Goal: Task Accomplishment & Management: Manage account settings

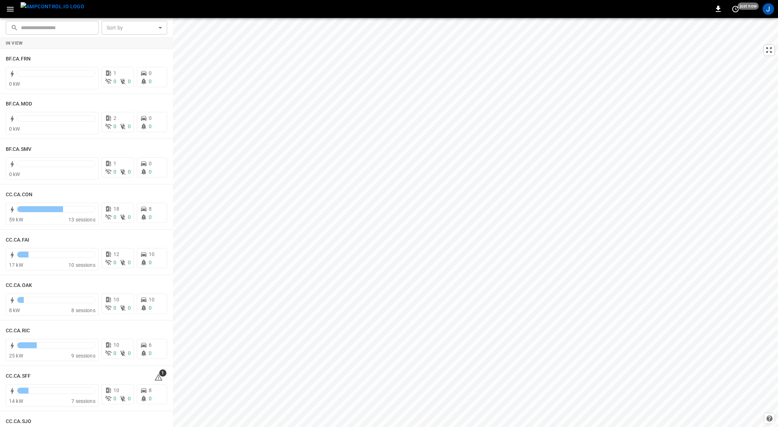
click at [12, 11] on icon "button" at bounding box center [10, 9] width 7 height 5
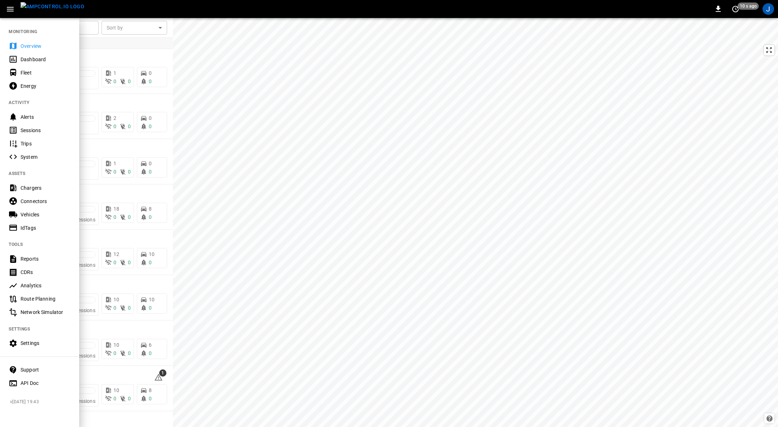
drag, startPoint x: 27, startPoint y: 342, endPoint x: 33, endPoint y: 342, distance: 6.5
click at [27, 342] on div "Settings" at bounding box center [46, 342] width 50 height 7
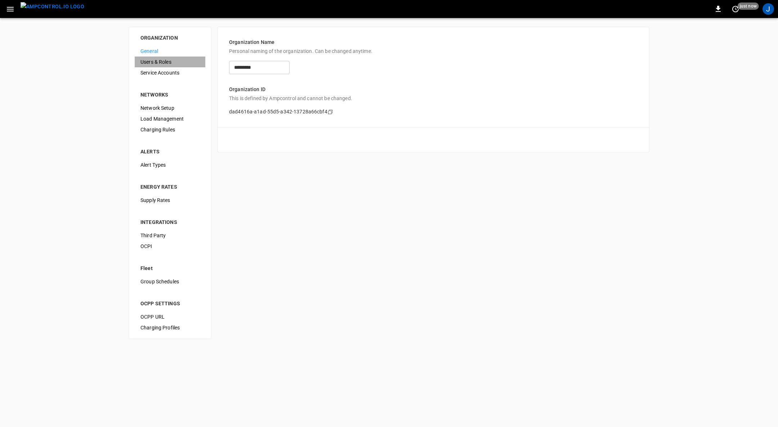
click at [154, 59] on span "Users & Roles" at bounding box center [169, 62] width 59 height 8
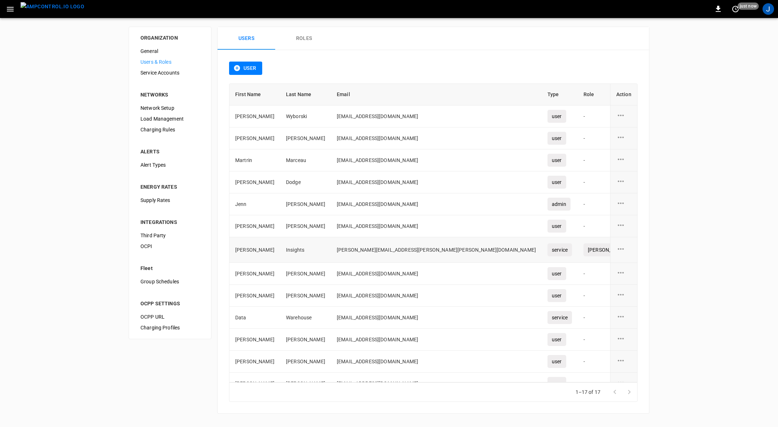
click at [618, 245] on icon "user action options" at bounding box center [620, 248] width 9 height 9
click at [622, 253] on li "Edit" at bounding box center [625, 252] width 26 height 12
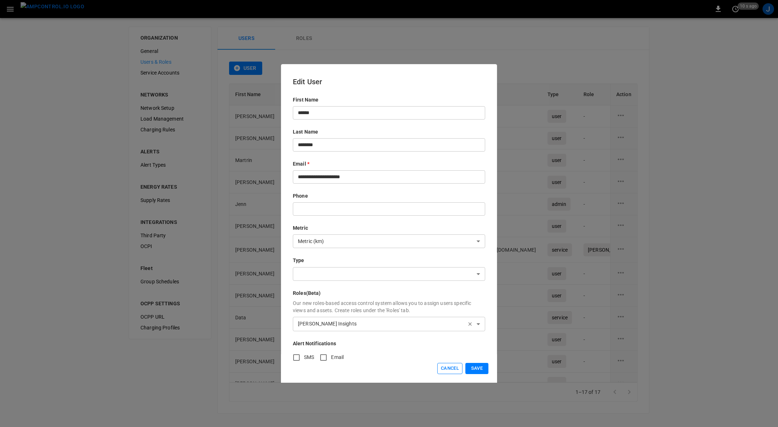
click at [451, 368] on button "Cancel" at bounding box center [449, 368] width 25 height 11
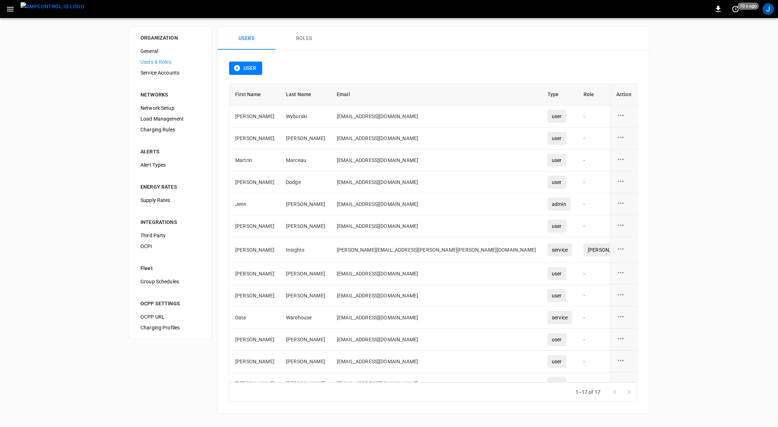
click at [307, 36] on button "Roles" at bounding box center [304, 38] width 58 height 23
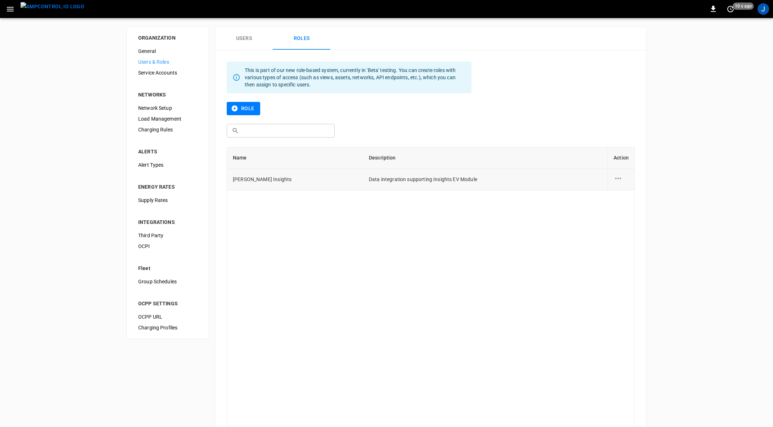
click at [622, 177] on icon "role action options" at bounding box center [618, 178] width 9 height 9
click at [622, 185] on li "Edit" at bounding box center [627, 182] width 26 height 12
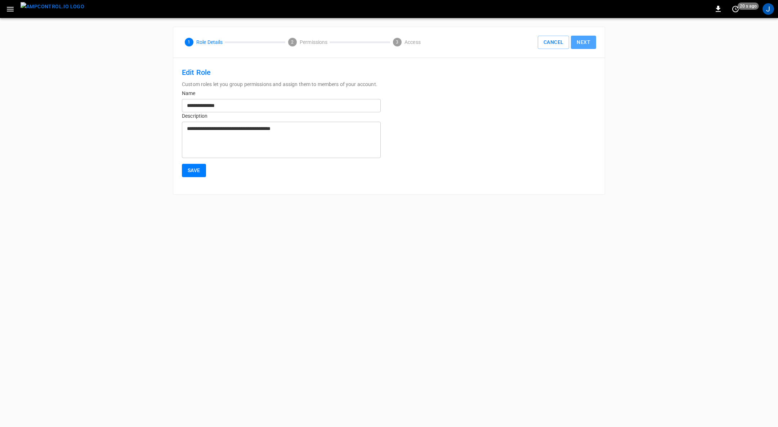
click at [585, 43] on button "Next" at bounding box center [583, 42] width 25 height 13
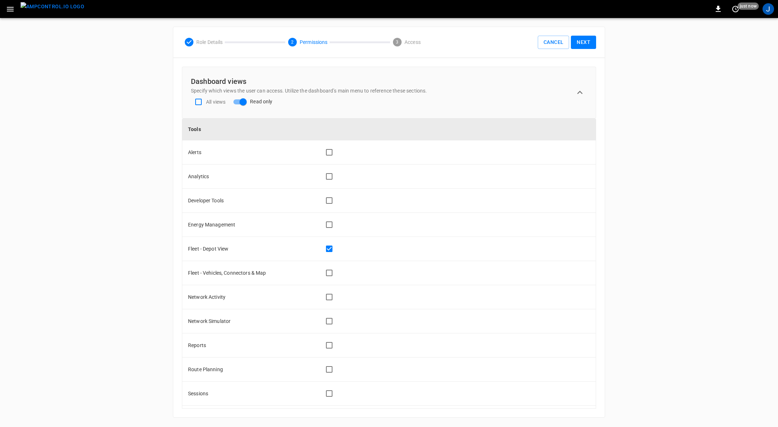
click at [585, 43] on button "Next" at bounding box center [583, 42] width 25 height 13
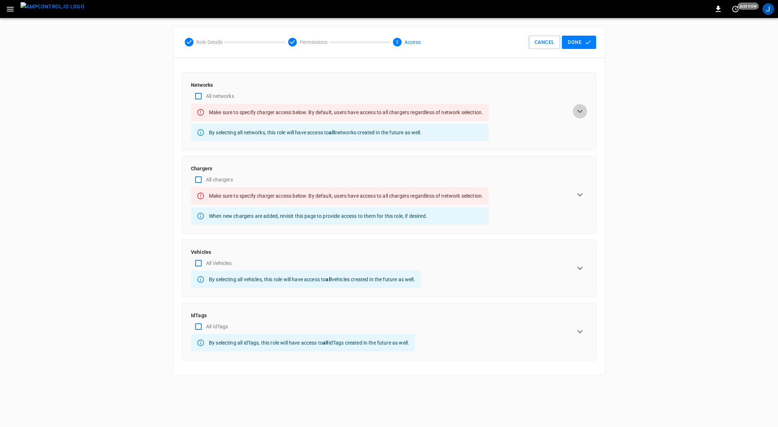
click at [578, 112] on icon "expand row" at bounding box center [579, 111] width 11 height 11
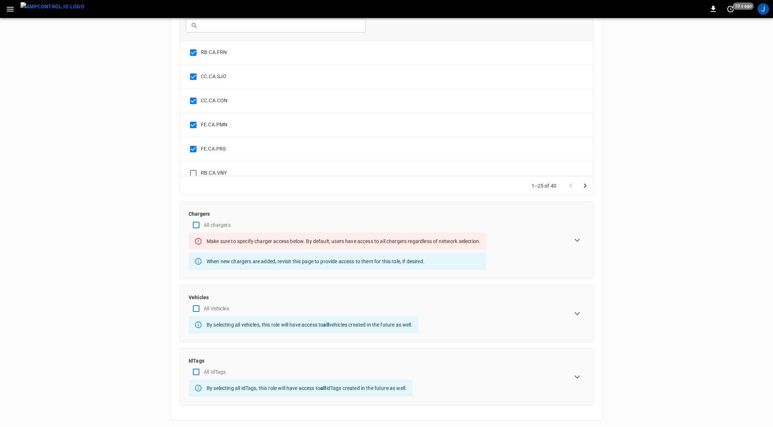
scroll to position [136, 0]
click at [578, 240] on icon "expand row" at bounding box center [577, 239] width 5 height 3
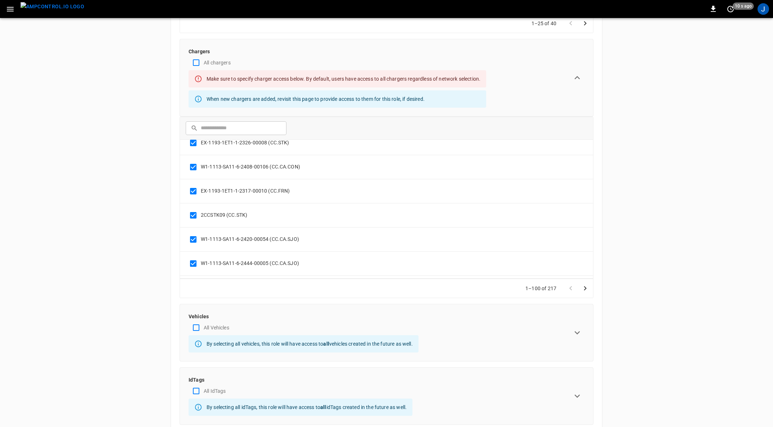
scroll to position [2264, 0]
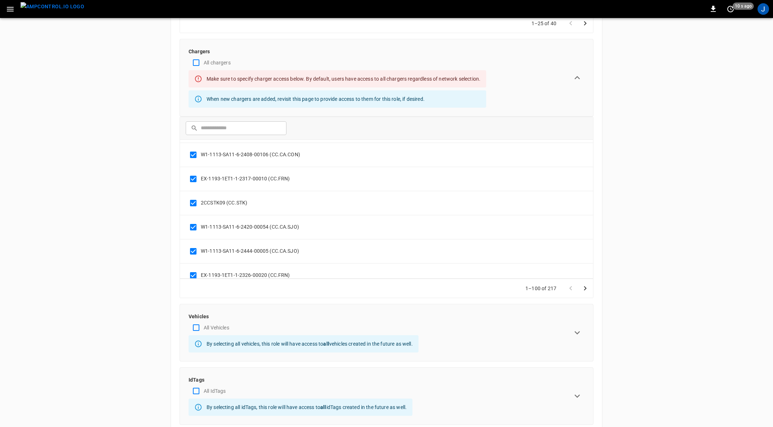
click at [586, 286] on icon "Go to next page" at bounding box center [585, 288] width 9 height 9
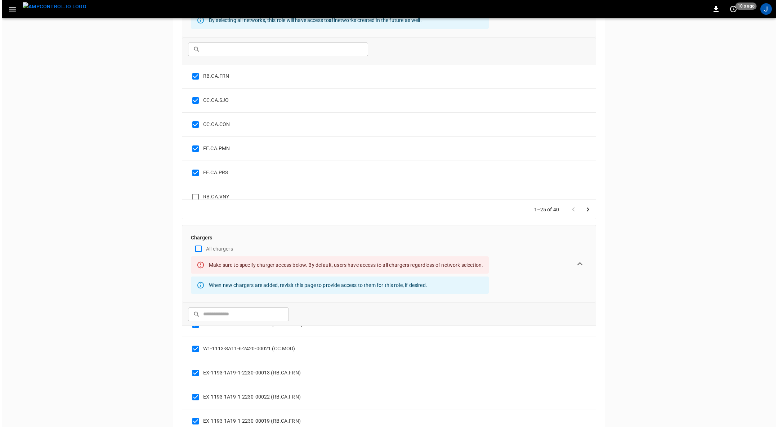
scroll to position [0, 0]
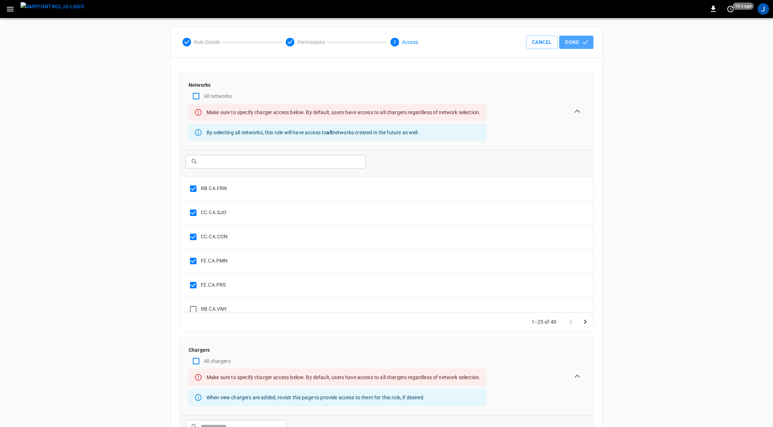
click at [578, 41] on button "Done" at bounding box center [576, 42] width 34 height 13
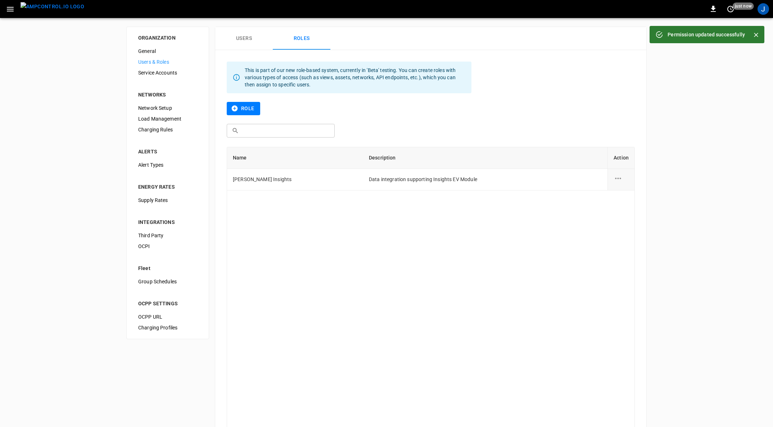
click at [57, 7] on img "menu" at bounding box center [53, 6] width 64 height 9
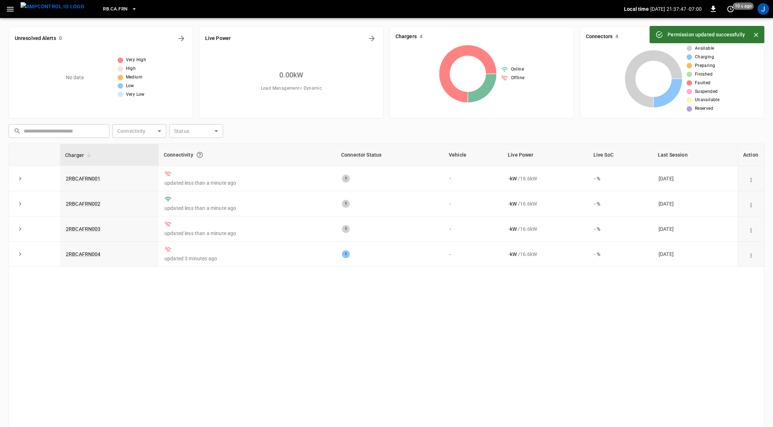
click at [131, 10] on icon "button" at bounding box center [134, 8] width 7 height 7
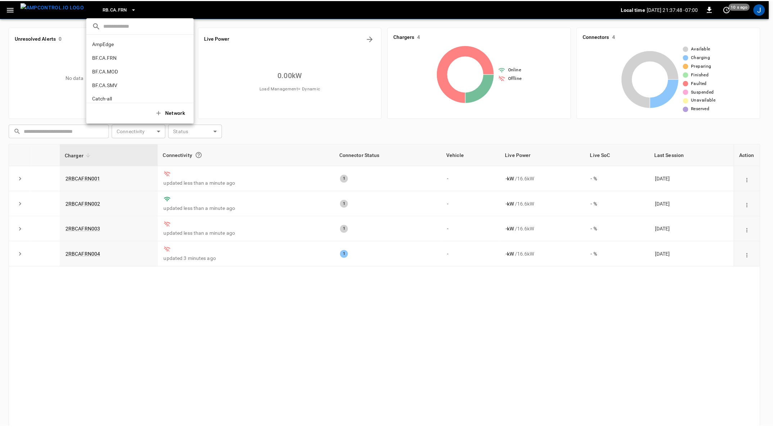
scroll to position [381, 0]
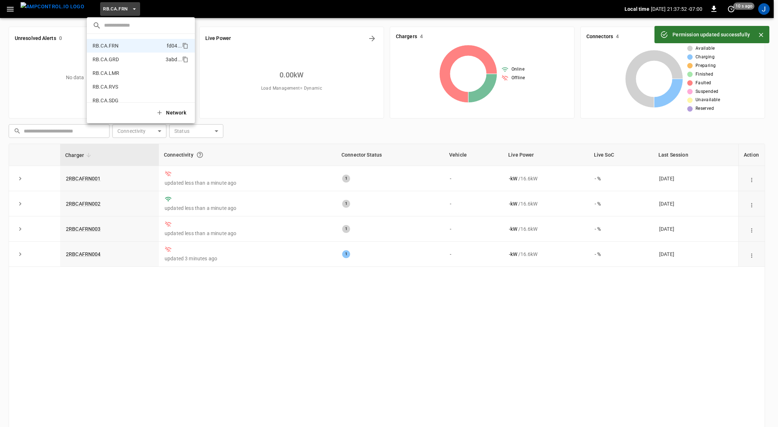
click at [135, 63] on li "RB.CA.GRD 3abd ..." at bounding box center [141, 60] width 108 height 14
